Goal: Find specific page/section

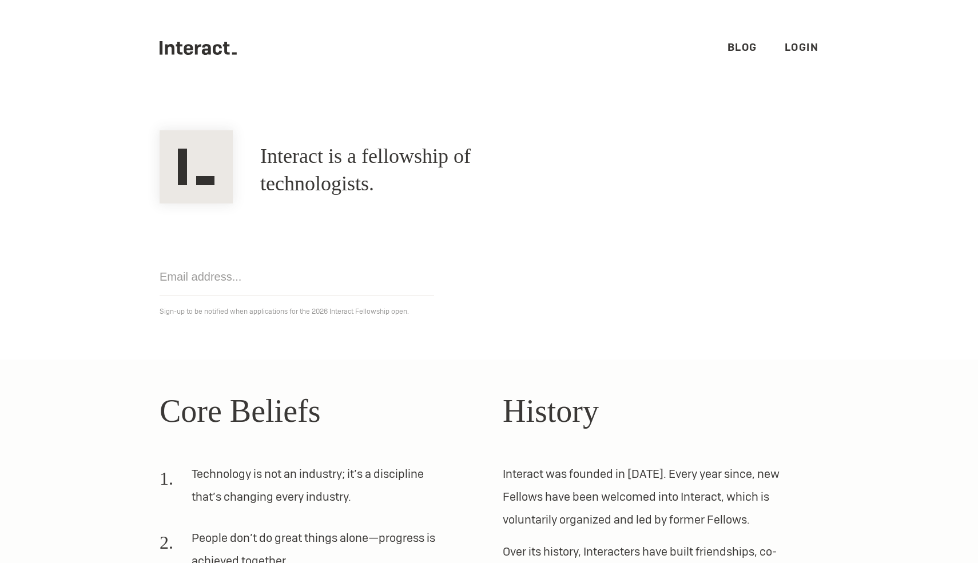
click at [818, 58] on ul ".cls-1{fill:#33312f;} interact-brand-logotype-black Blog Login" at bounding box center [489, 48] width 659 height 96
click at [797, 41] on link "Login" at bounding box center [802, 47] width 34 height 13
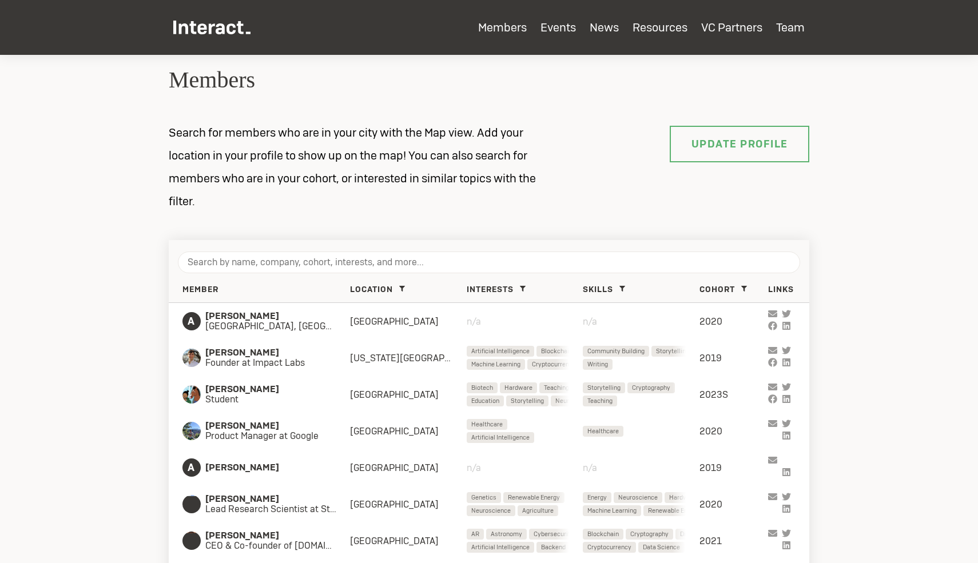
scroll to position [75, 0]
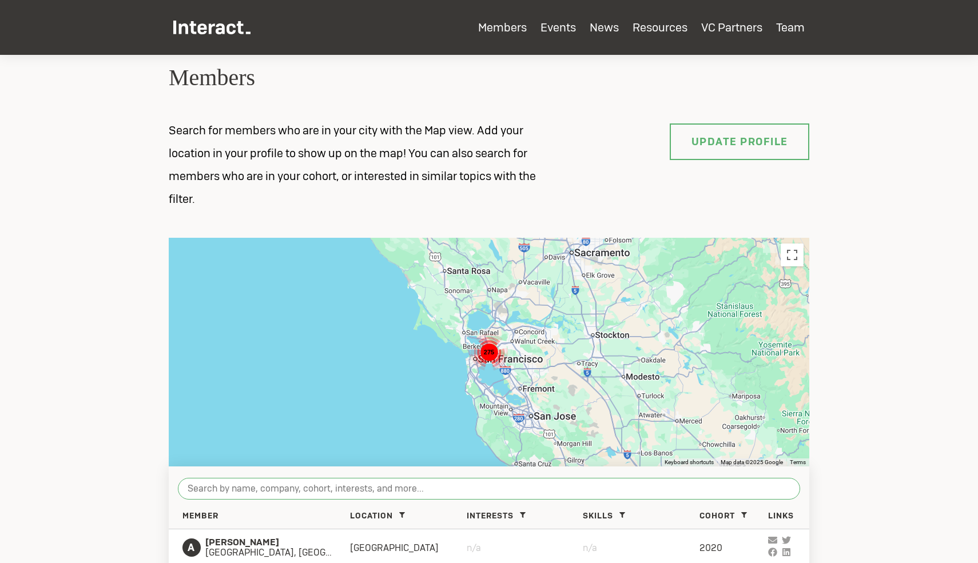
click at [262, 489] on input "search" at bounding box center [489, 489] width 622 height 22
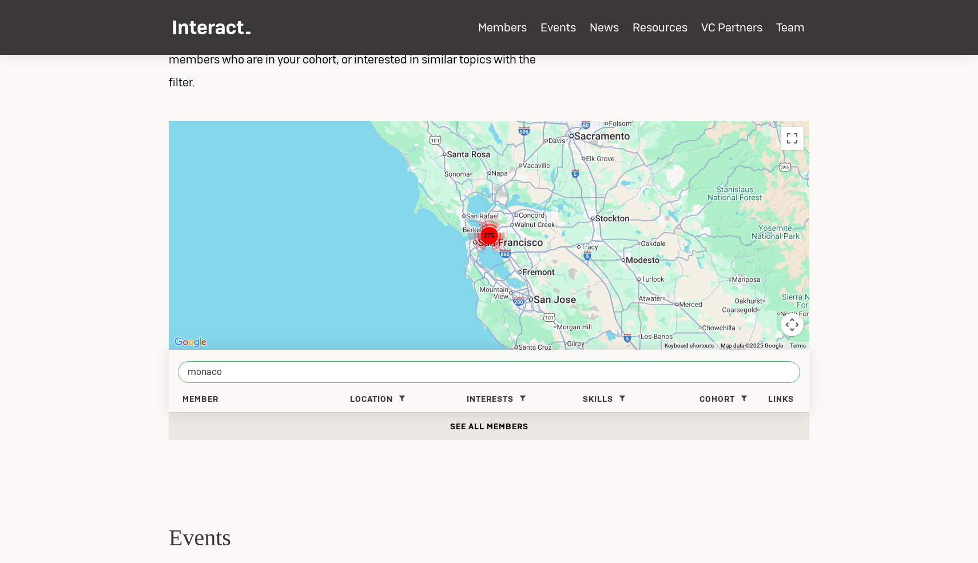
scroll to position [213, 0]
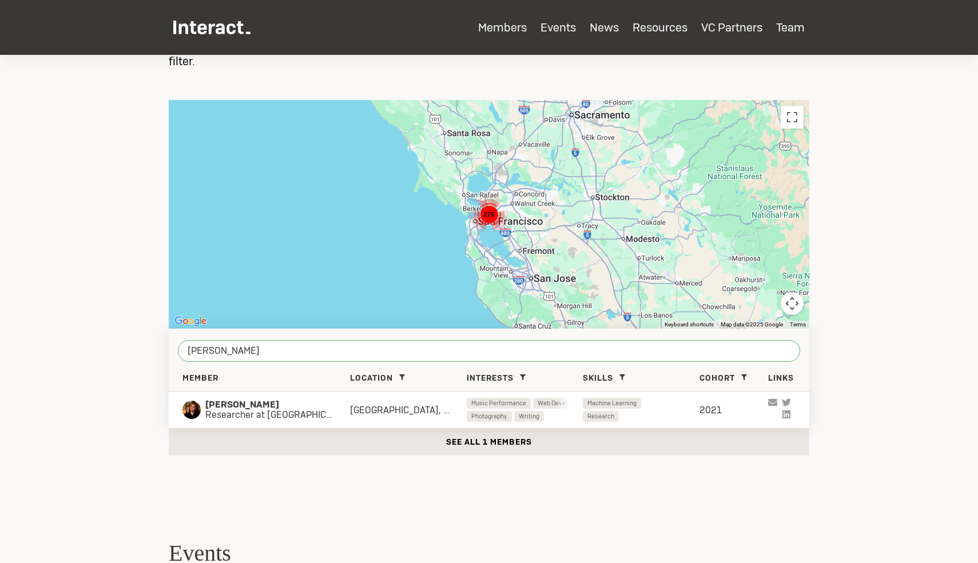
paste input "Anna Monaco"
type input "anne brandes"
